Goal: Task Accomplishment & Management: Use online tool/utility

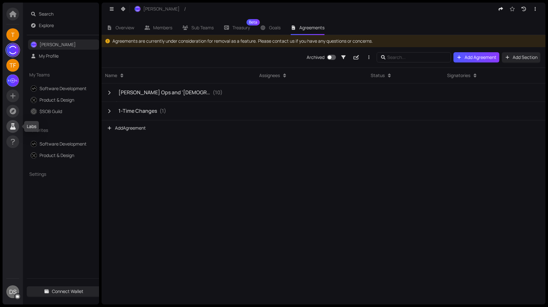
click at [15, 126] on icon at bounding box center [13, 126] width 8 height 6
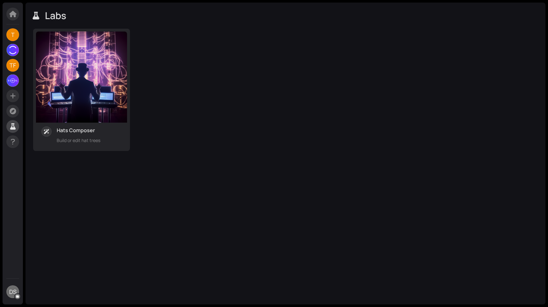
click at [80, 83] on img at bounding box center [81, 77] width 91 height 91
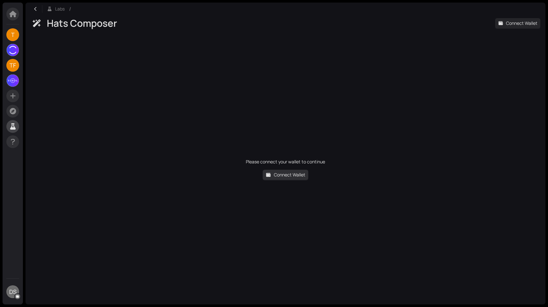
click at [281, 175] on span "Connect Wallet" at bounding box center [290, 174] width 32 height 7
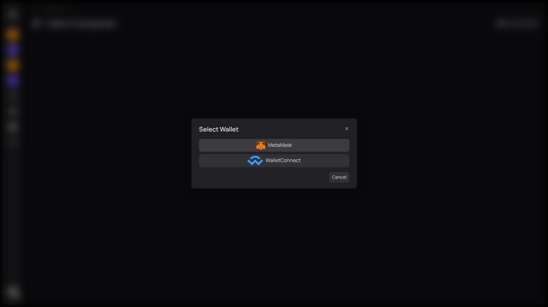
click at [292, 143] on span "MetaMask" at bounding box center [280, 145] width 24 height 8
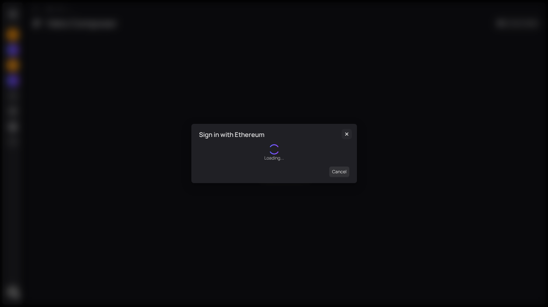
click at [345, 133] on icon "Close" at bounding box center [346, 134] width 3 height 3
